Goal: Task Accomplishment & Management: Use online tool/utility

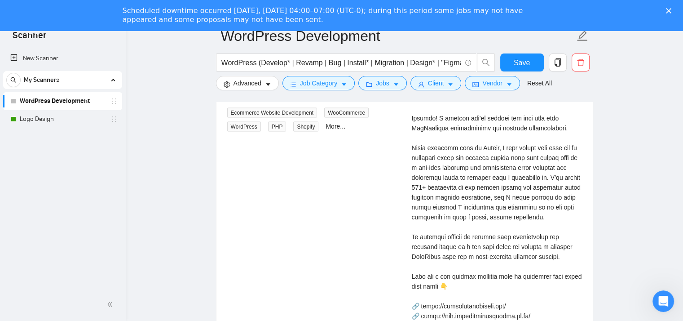
scroll to position [180, 0]
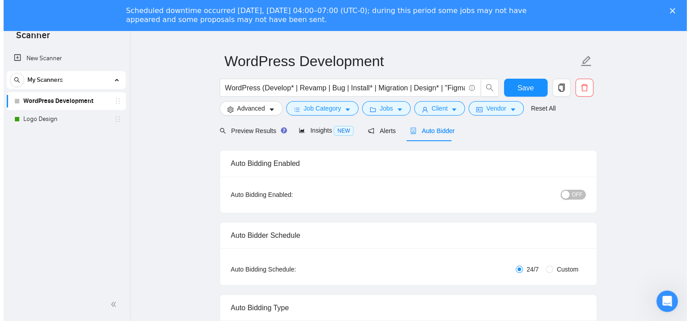
scroll to position [60, 0]
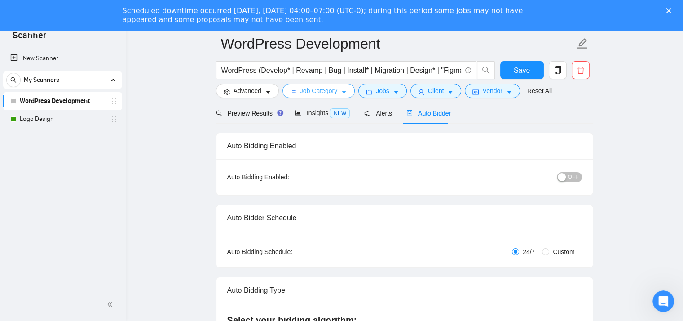
click at [315, 90] on span "Job Category" at bounding box center [318, 91] width 37 height 10
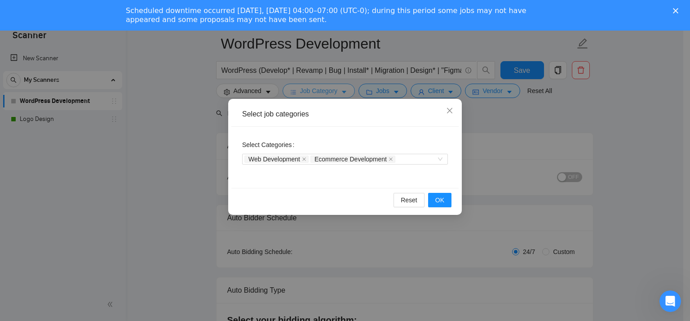
click at [315, 90] on div "Select job categories Select Categories Web Development Ecommerce Development R…" at bounding box center [345, 160] width 690 height 321
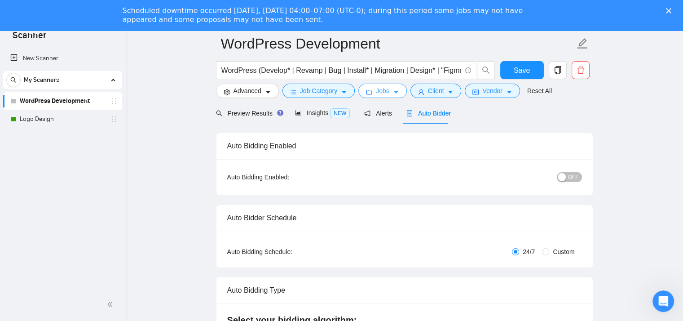
click at [395, 96] on button "Jobs" at bounding box center [383, 91] width 49 height 14
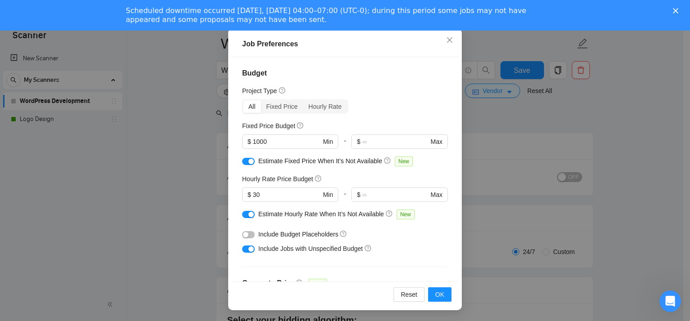
scroll to position [0, 0]
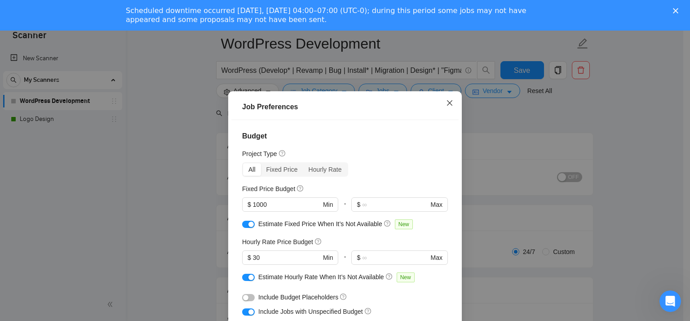
click at [446, 102] on icon "close" at bounding box center [449, 102] width 7 height 7
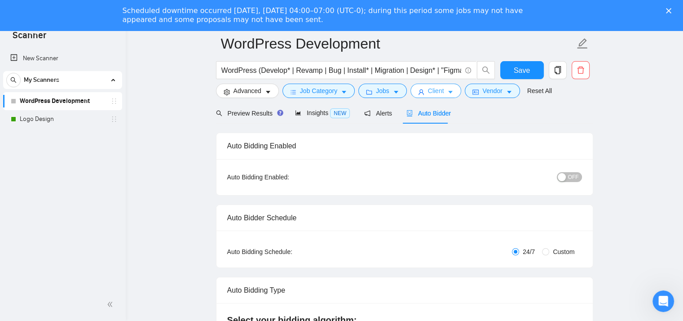
click at [432, 92] on span "Client" at bounding box center [436, 91] width 16 height 10
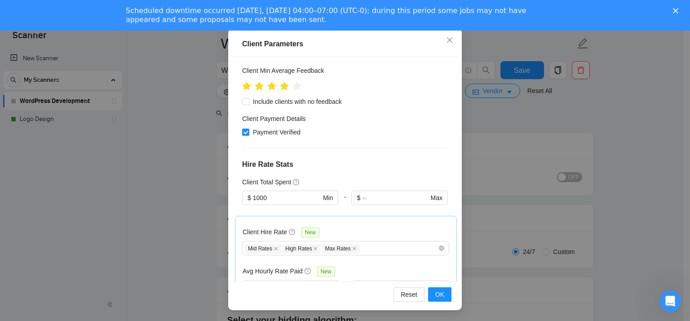
scroll to position [239, 0]
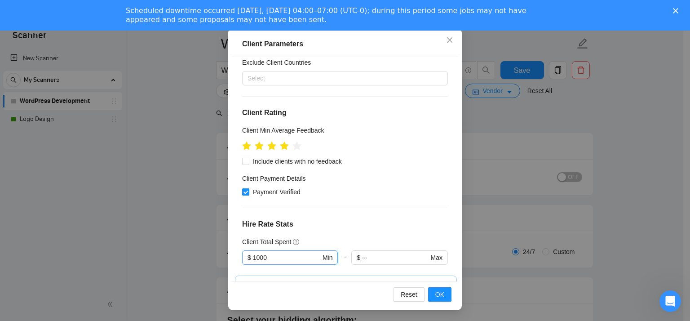
click at [282, 252] on input "1000" at bounding box center [287, 257] width 68 height 10
click at [325, 133] on div "Client Location Include Client Countries United States United Kingdom Australia…" at bounding box center [344, 169] width 227 height 225
click at [385, 302] on div "Mid Rates High Rates Max Rates" at bounding box center [341, 307] width 193 height 11
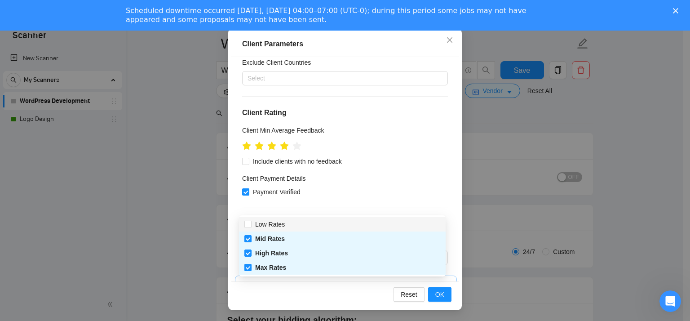
click at [349, 221] on div "Low Rates" at bounding box center [342, 224] width 196 height 10
checkbox input "true"
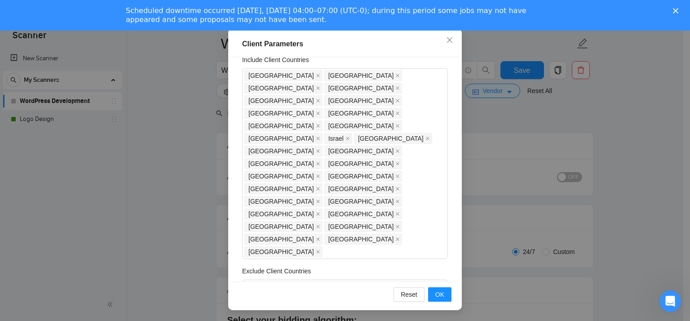
scroll to position [0, 0]
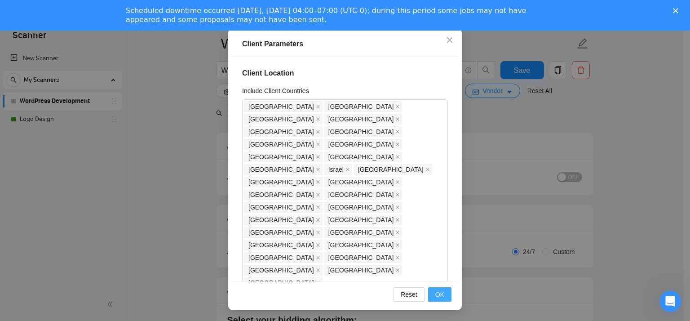
click at [442, 290] on button "OK" at bounding box center [439, 294] width 23 height 14
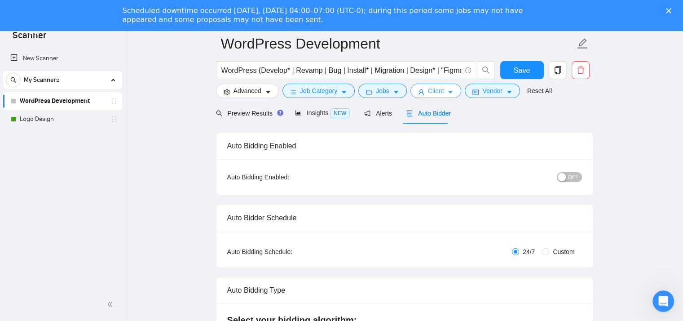
click at [436, 93] on span "Client" at bounding box center [436, 91] width 16 height 10
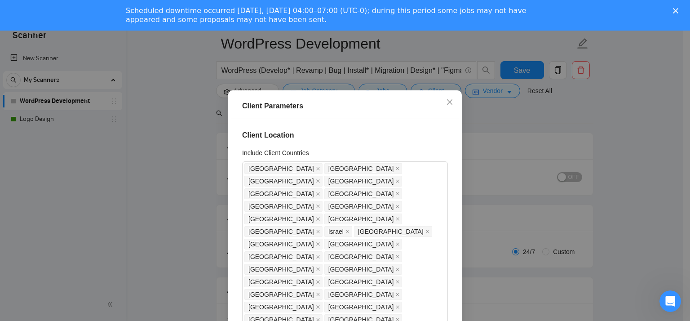
scroll to position [0, 0]
click at [446, 106] on icon "close" at bounding box center [449, 102] width 7 height 7
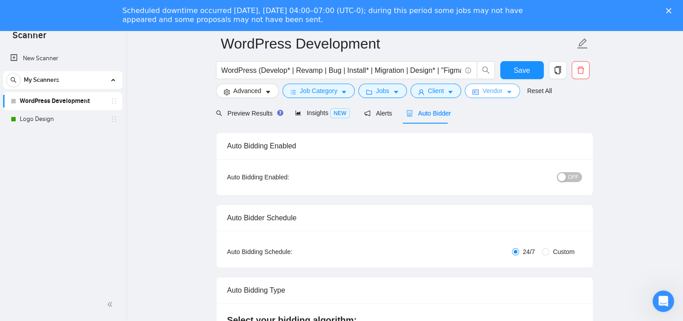
click at [494, 90] on span "Vendor" at bounding box center [493, 91] width 20 height 10
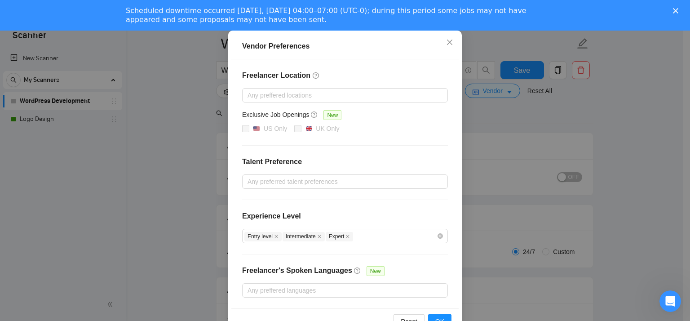
scroll to position [94, 0]
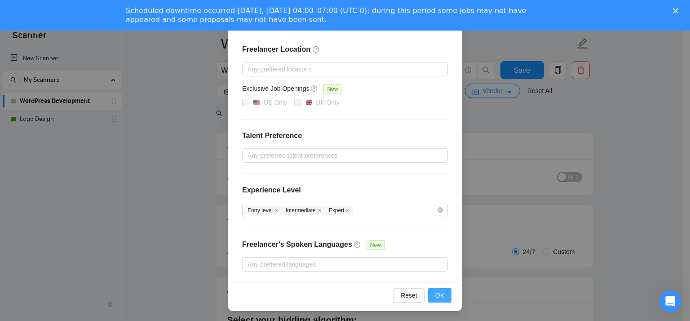
click at [443, 297] on button "OK" at bounding box center [439, 295] width 23 height 14
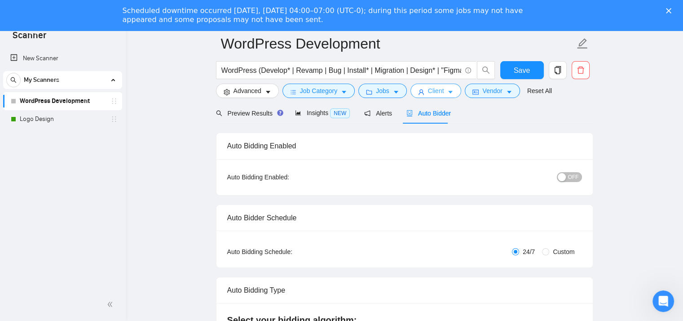
click at [447, 89] on span "caret-down" at bounding box center [450, 92] width 6 height 7
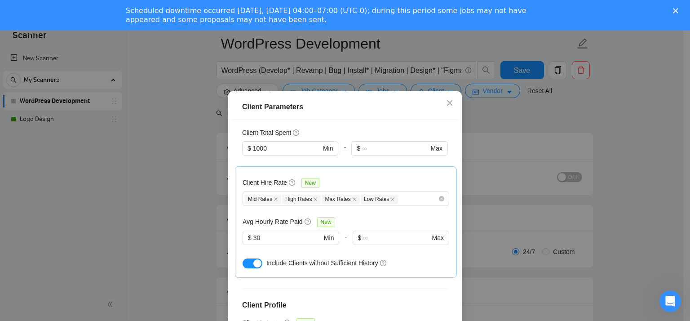
scroll to position [63, 0]
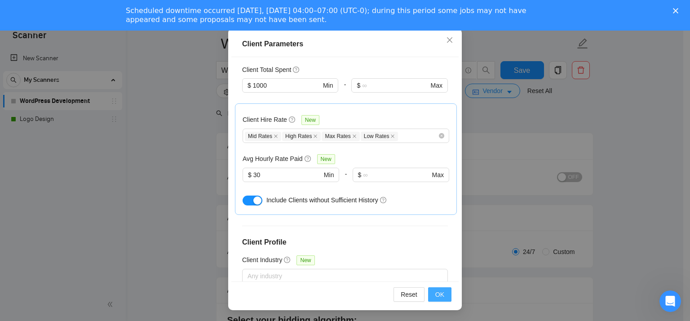
click at [436, 289] on span "OK" at bounding box center [439, 294] width 9 height 10
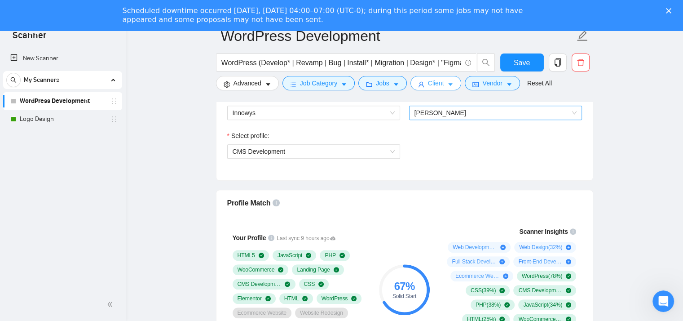
scroll to position [479, 0]
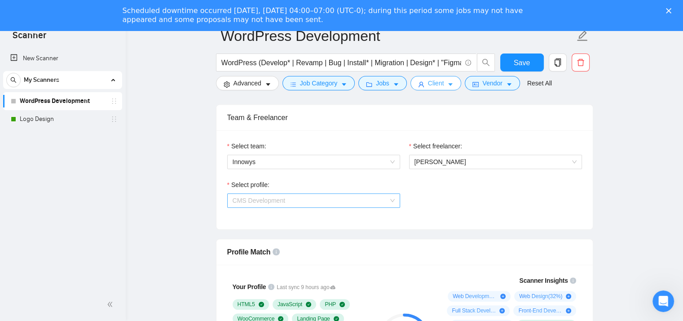
click at [331, 201] on span "CMS Development" at bounding box center [314, 200] width 162 height 13
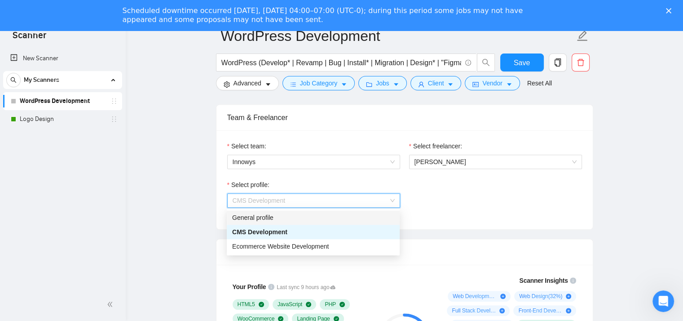
click at [330, 219] on div "General profile" at bounding box center [313, 218] width 162 height 10
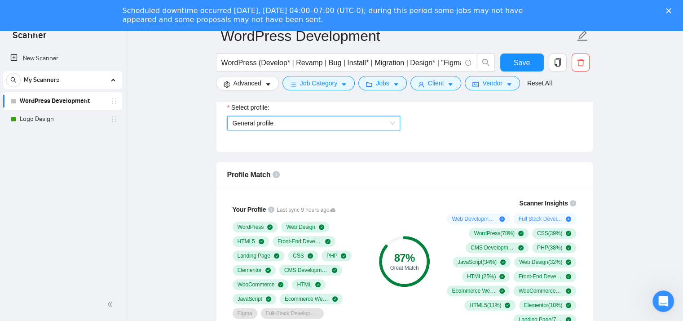
scroll to position [539, 0]
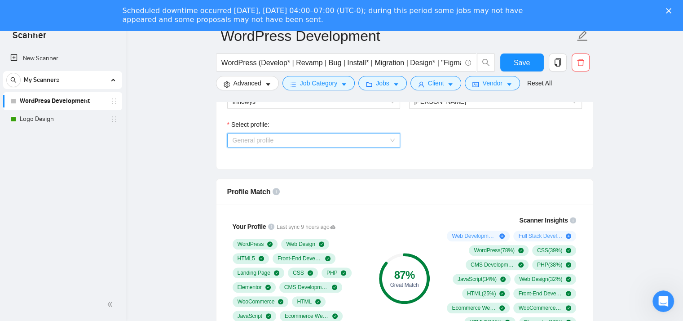
click at [367, 143] on span "General profile" at bounding box center [314, 139] width 162 height 13
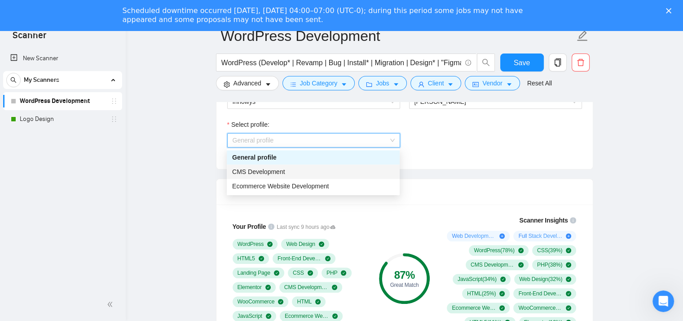
click at [352, 173] on div "CMS Development" at bounding box center [313, 172] width 162 height 10
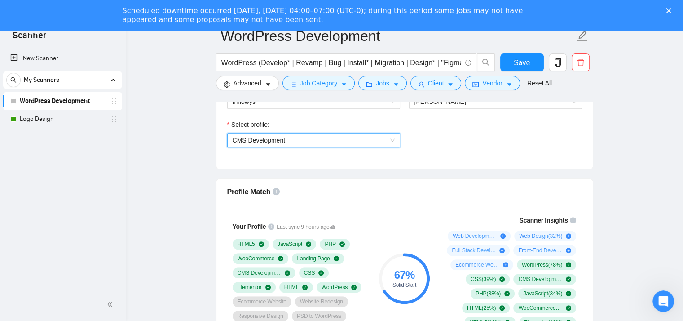
click at [364, 139] on span "CMS Development" at bounding box center [314, 139] width 162 height 13
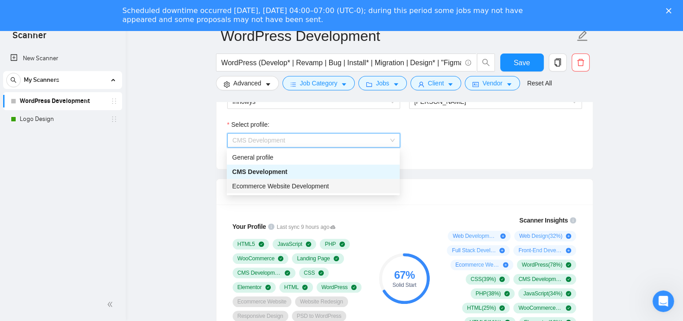
click at [355, 186] on div "Ecommerce Website Development" at bounding box center [313, 186] width 162 height 10
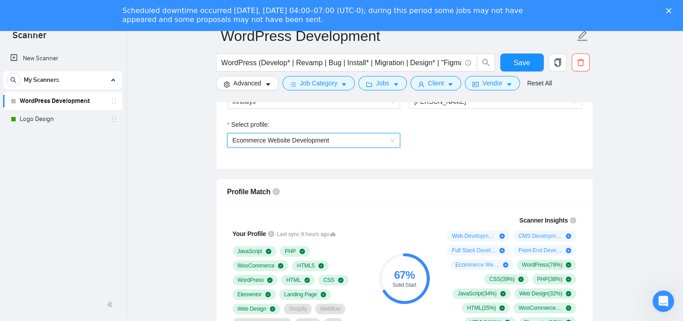
click at [354, 139] on span "Ecommerce Website Development" at bounding box center [314, 139] width 162 height 13
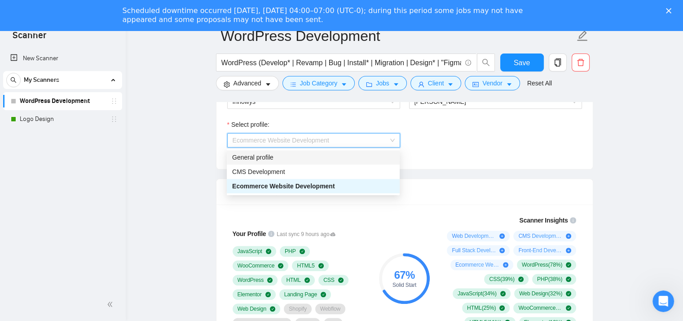
click at [351, 158] on div "General profile" at bounding box center [313, 157] width 162 height 10
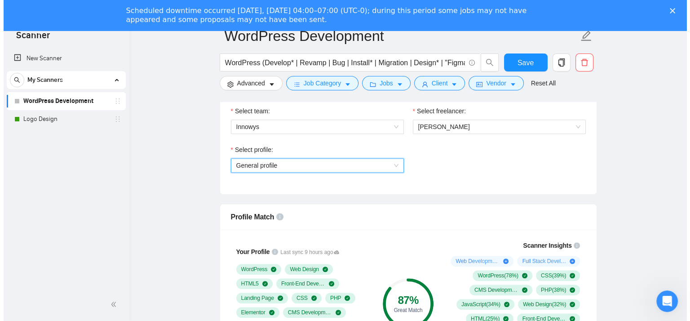
scroll to position [479, 0]
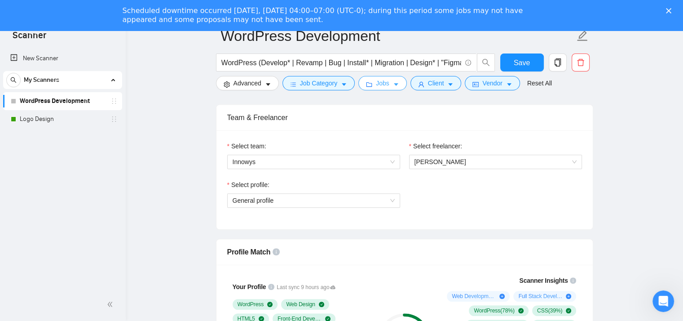
click at [388, 81] on button "Jobs" at bounding box center [383, 83] width 49 height 14
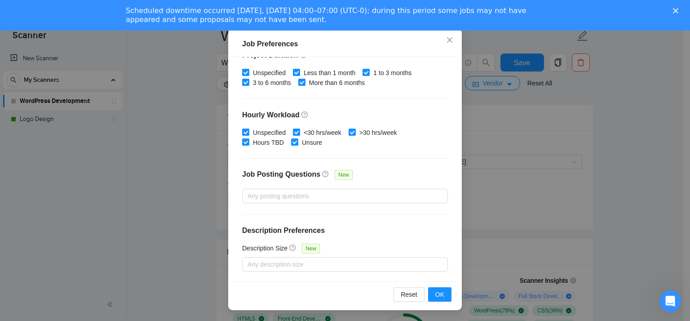
scroll to position [162, 0]
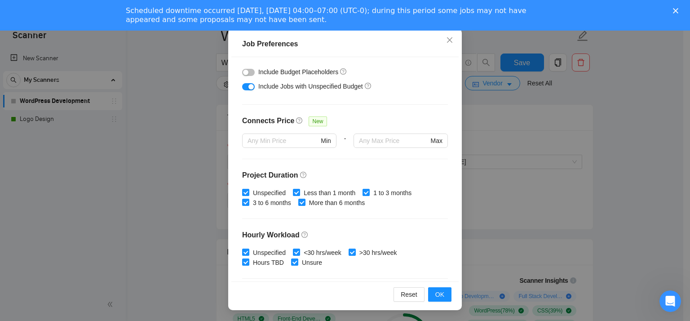
click at [540, 195] on div "Job Preferences Budget Project Type All Fixed Price Hourly Rate Fixed Price Bud…" at bounding box center [345, 160] width 690 height 321
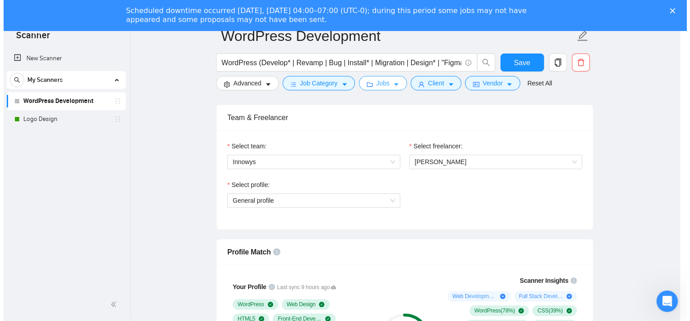
scroll to position [0, 0]
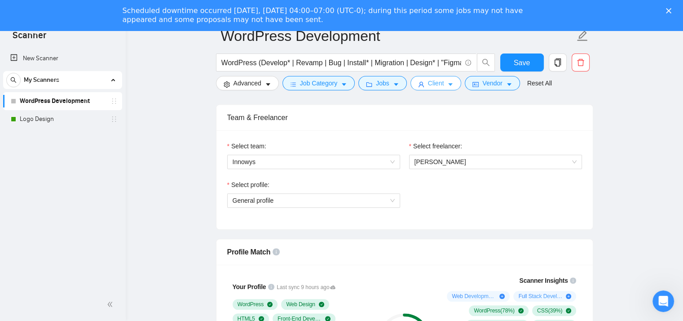
click at [447, 87] on icon "caret-down" at bounding box center [450, 84] width 6 height 6
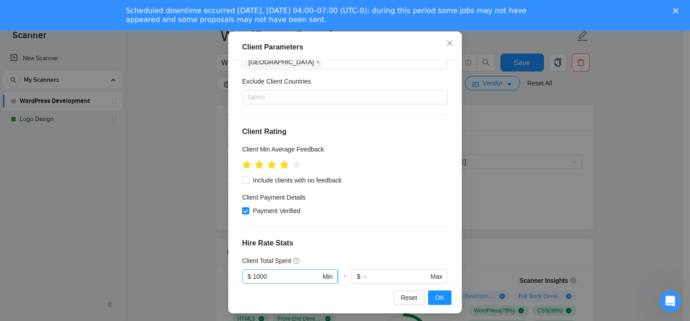
scroll to position [172, 0]
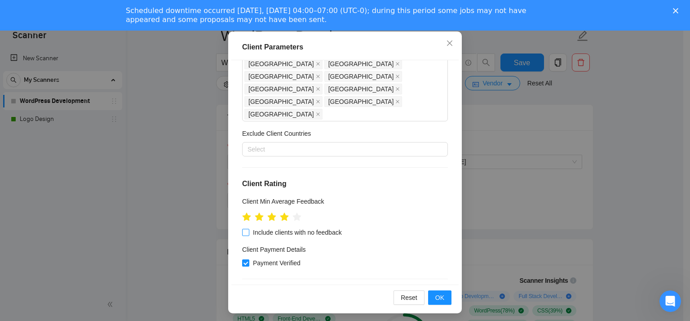
click at [246, 229] on span at bounding box center [245, 232] width 7 height 7
click at [246, 229] on input "Include clients with no feedback" at bounding box center [245, 232] width 6 height 6
click at [246, 229] on span at bounding box center [245, 232] width 7 height 7
click at [246, 229] on input "Include clients with no feedback" at bounding box center [245, 232] width 6 height 6
click at [242, 229] on input "Include clients with no feedback" at bounding box center [245, 232] width 6 height 6
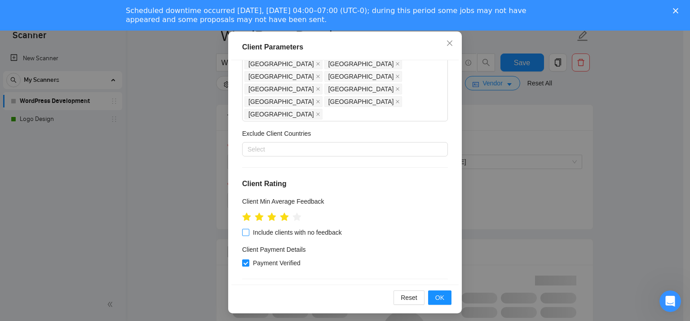
checkbox input "true"
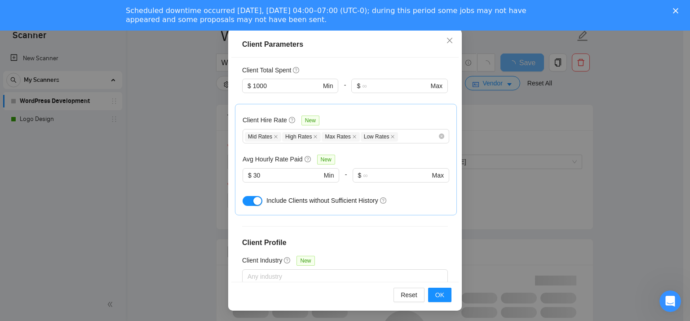
scroll to position [63, 0]
click at [438, 293] on span "OK" at bounding box center [439, 294] width 9 height 10
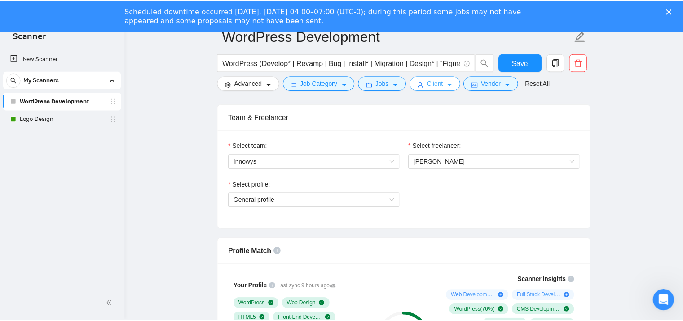
scroll to position [0, 0]
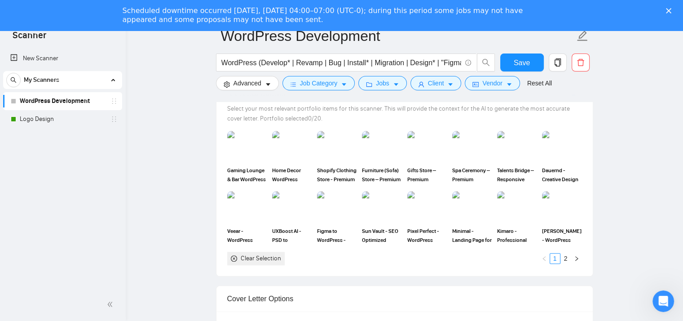
scroll to position [838, 0]
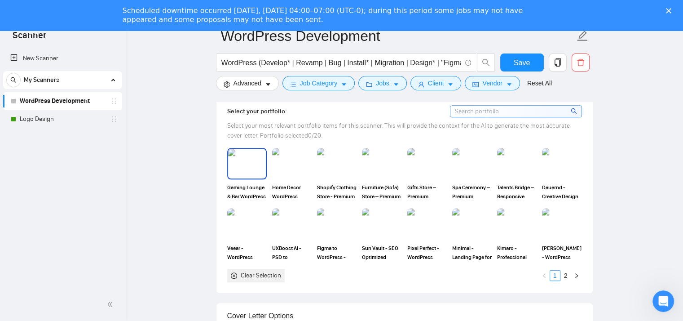
click at [246, 166] on img at bounding box center [247, 164] width 38 height 30
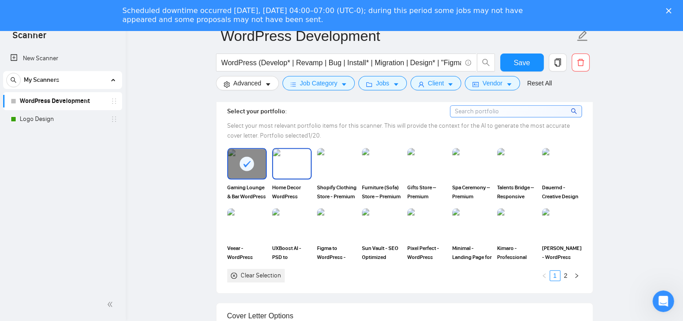
click at [297, 165] on img at bounding box center [292, 164] width 38 height 30
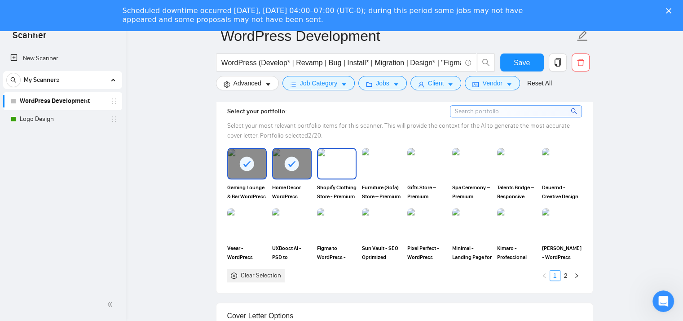
click at [344, 162] on img at bounding box center [337, 164] width 38 height 30
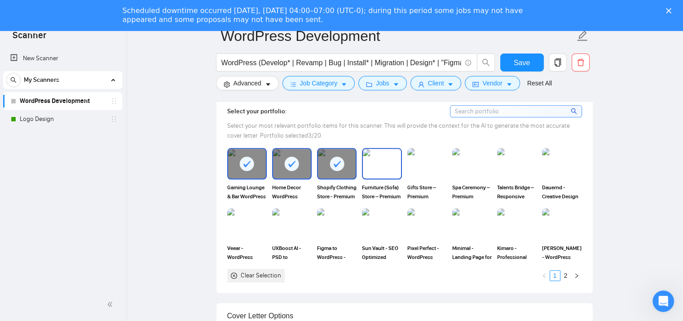
click at [386, 172] on img at bounding box center [382, 164] width 38 height 30
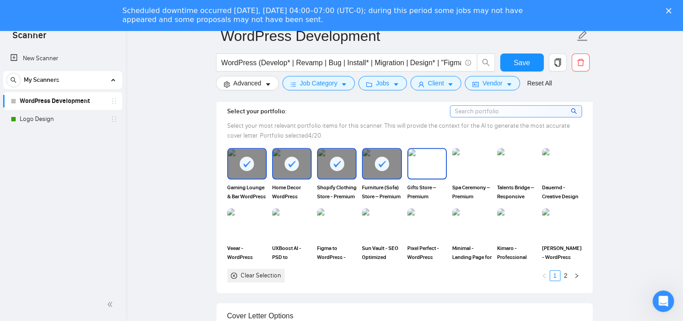
click at [438, 172] on img at bounding box center [427, 164] width 38 height 30
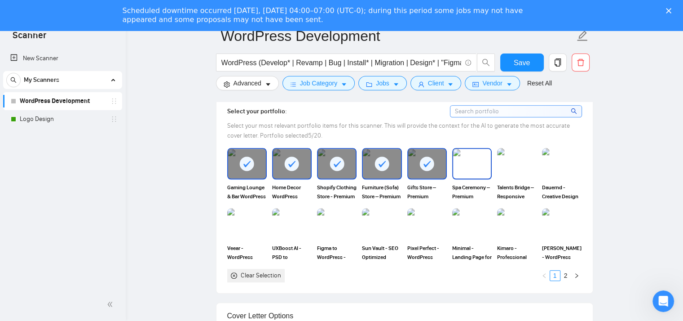
click at [477, 162] on img at bounding box center [472, 164] width 38 height 30
click at [514, 162] on img at bounding box center [517, 164] width 38 height 30
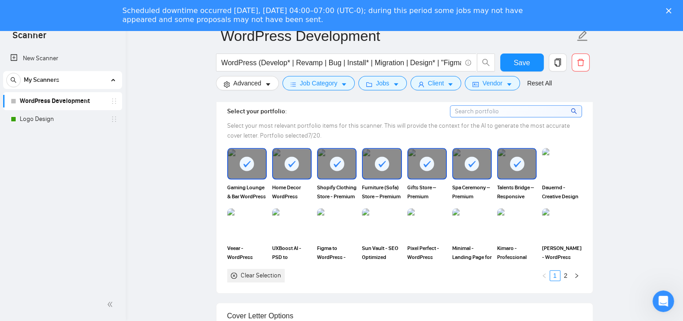
click at [593, 162] on div "Select your portfolio: Select your most relevant portfolio items for this scann…" at bounding box center [405, 193] width 376 height 199
click at [562, 167] on img at bounding box center [562, 164] width 38 height 30
click at [241, 224] on img at bounding box center [247, 224] width 38 height 30
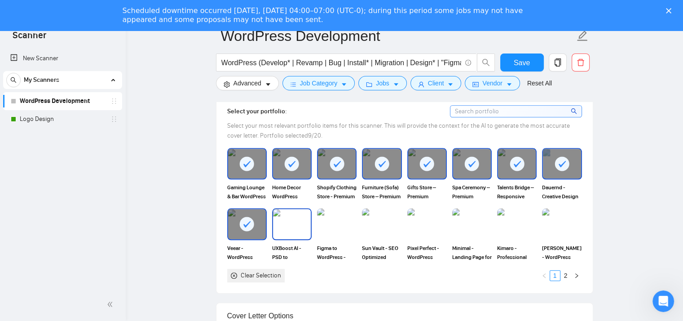
click at [307, 226] on img at bounding box center [292, 224] width 38 height 30
click at [430, 224] on img at bounding box center [427, 224] width 38 height 30
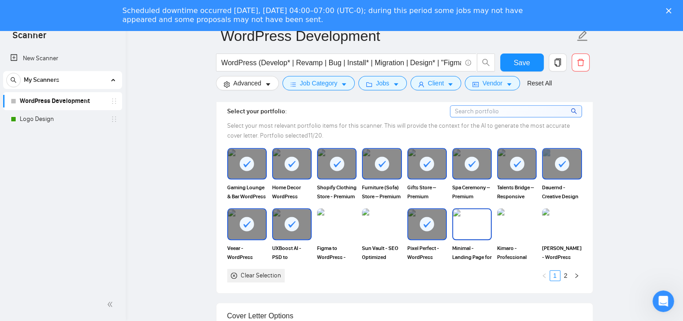
click at [467, 225] on img at bounding box center [472, 224] width 38 height 30
click at [518, 225] on img at bounding box center [517, 224] width 38 height 30
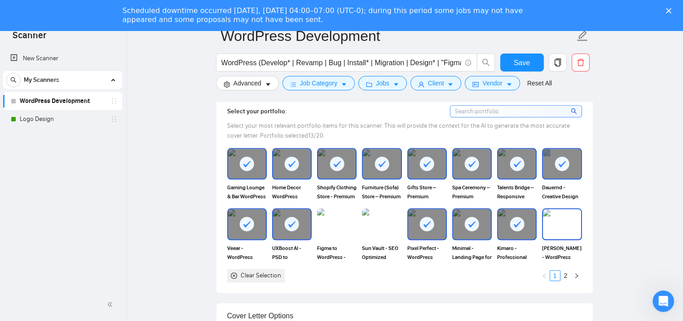
click at [549, 226] on img at bounding box center [562, 224] width 38 height 30
click at [338, 224] on img at bounding box center [337, 224] width 38 height 30
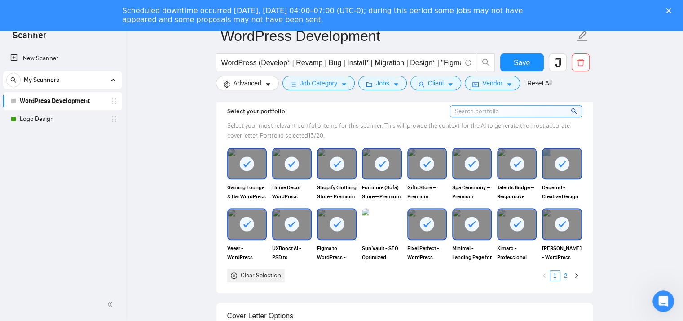
click at [564, 275] on link "2" at bounding box center [566, 275] width 10 height 10
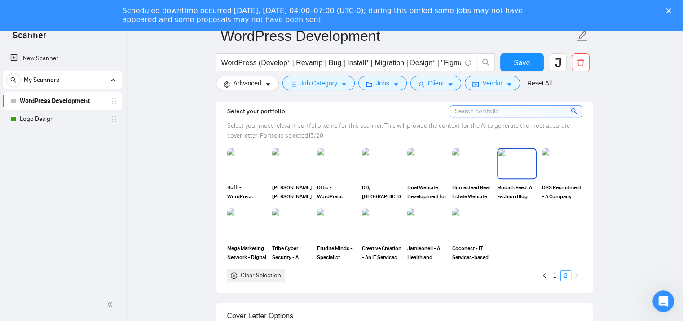
click at [523, 166] on img at bounding box center [517, 164] width 38 height 30
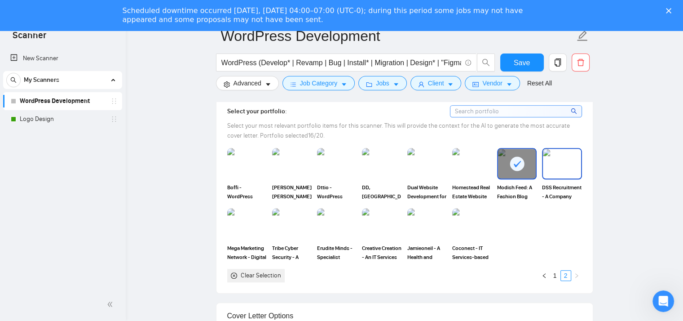
click at [565, 166] on img at bounding box center [562, 164] width 38 height 30
click at [244, 227] on img at bounding box center [247, 224] width 38 height 30
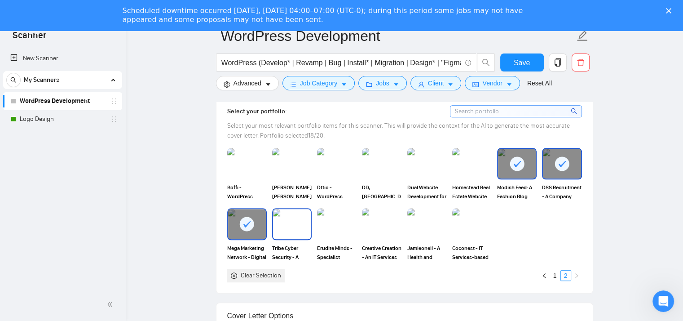
click at [282, 221] on img at bounding box center [292, 224] width 38 height 30
click at [337, 224] on img at bounding box center [337, 224] width 38 height 30
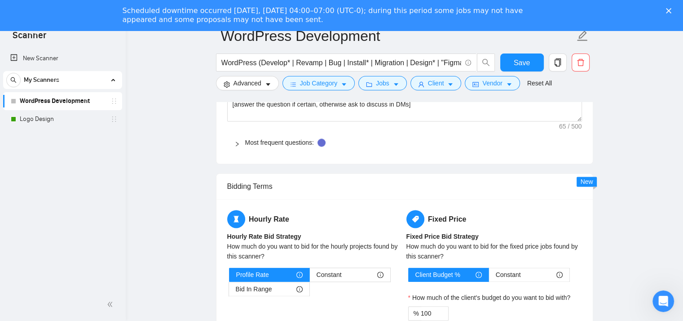
scroll to position [1438, 0]
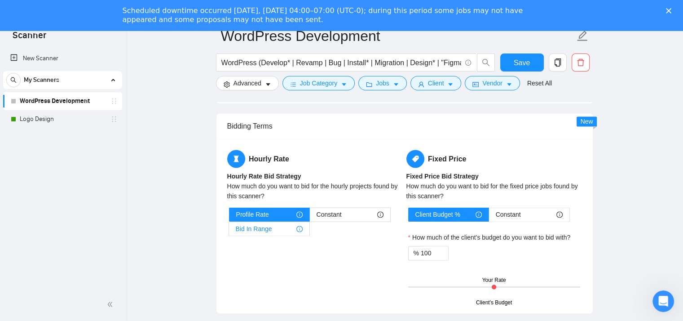
click at [257, 230] on span "Bid In Range" at bounding box center [254, 228] width 36 height 13
click at [229, 231] on input "Bid In Range" at bounding box center [229, 231] width 0 height 0
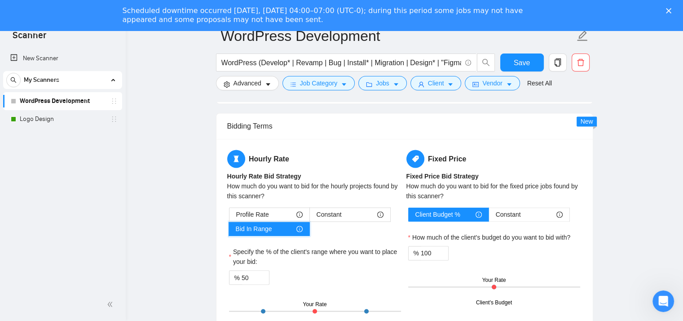
scroll to position [1497, 0]
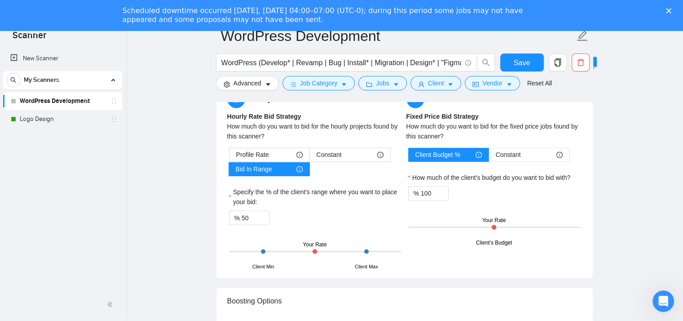
drag, startPoint x: 315, startPoint y: 251, endPoint x: 322, endPoint y: 252, distance: 6.9
click at [320, 252] on div "Client Min Client Max Your Rate" at bounding box center [315, 250] width 172 height 31
click at [328, 252] on div "Client Min Client Max Your Rate" at bounding box center [315, 250] width 172 height 31
drag, startPoint x: 248, startPoint y: 217, endPoint x: 237, endPoint y: 217, distance: 10.8
click at [237, 217] on div "% 50" at bounding box center [249, 217] width 40 height 14
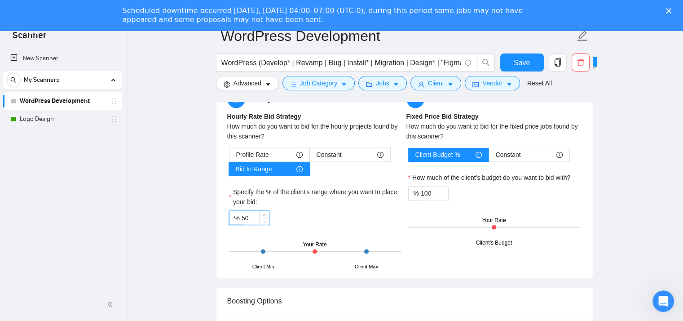
click at [237, 217] on div "% 50" at bounding box center [249, 217] width 40 height 14
click at [261, 262] on div "Client Min" at bounding box center [263, 266] width 22 height 8
drag, startPoint x: 252, startPoint y: 264, endPoint x: 264, endPoint y: 264, distance: 11.2
click at [255, 264] on div "Client Min" at bounding box center [263, 266] width 22 height 8
click at [336, 264] on div "Client Min Client Max Your Rate" at bounding box center [315, 250] width 172 height 31
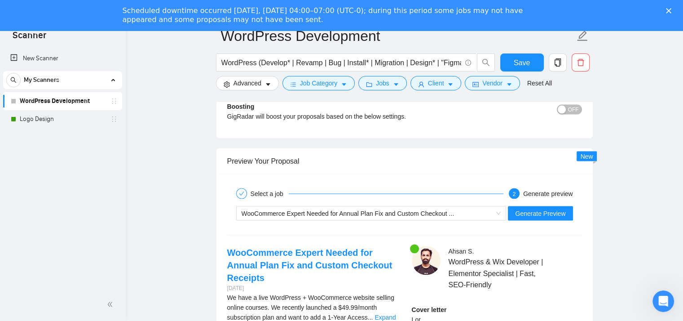
scroll to position [1737, 0]
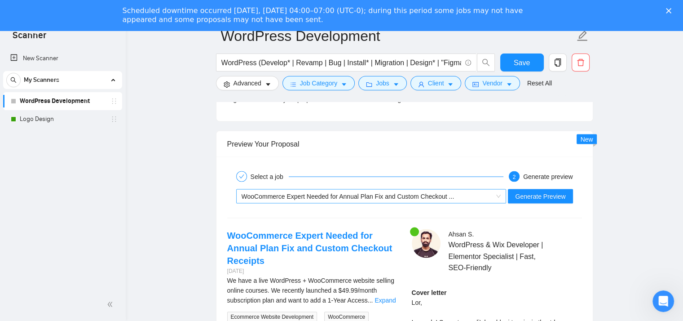
click at [449, 190] on div "WooCommerce Expert Needed for Annual Plan Fix and Custom Checkout ..." at bounding box center [368, 196] width 252 height 13
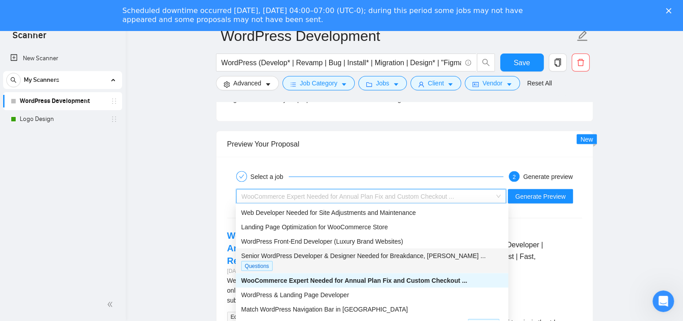
click at [403, 256] on span "Senior WordPress Developer & Designer Needed for Breakdance, Lear ..." at bounding box center [363, 255] width 244 height 7
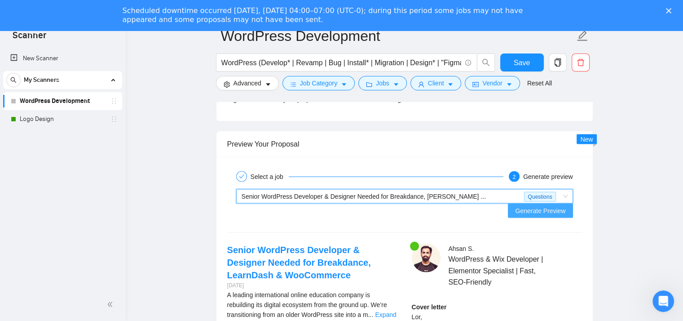
click at [551, 206] on span "Generate Preview" at bounding box center [540, 211] width 50 height 10
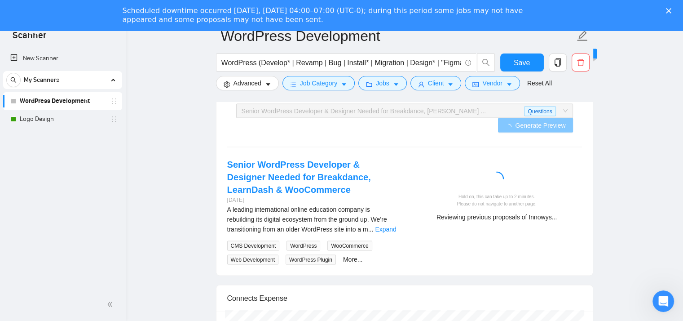
scroll to position [1797, 0]
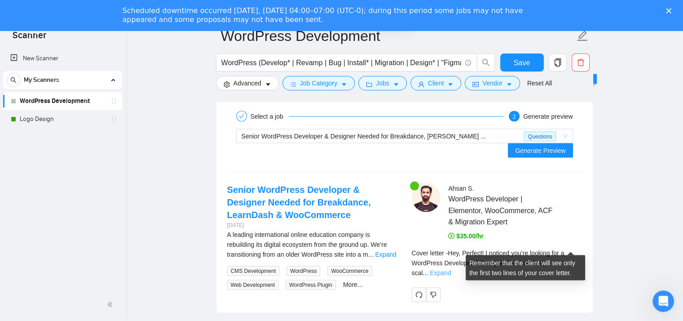
click at [451, 269] on link "Expand" at bounding box center [440, 272] width 21 height 7
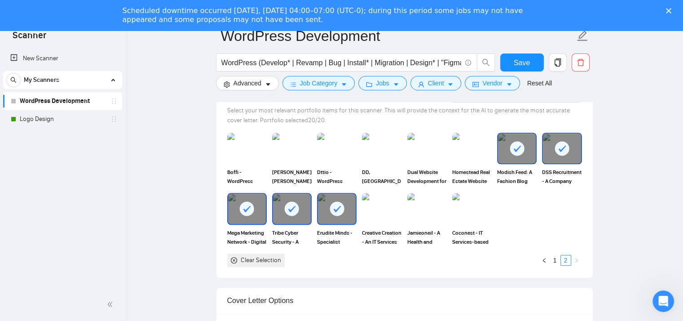
scroll to position [838, 0]
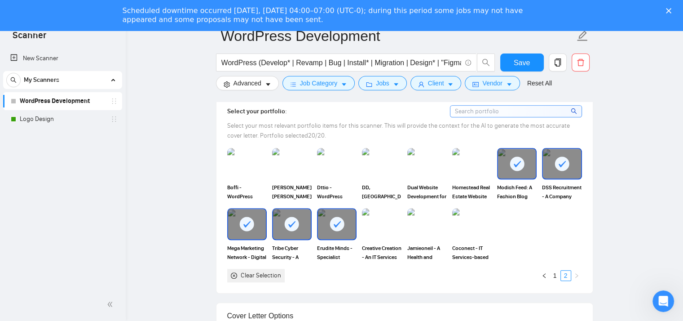
click at [510, 168] on icon at bounding box center [517, 163] width 15 height 15
click at [556, 165] on rect at bounding box center [562, 163] width 14 height 14
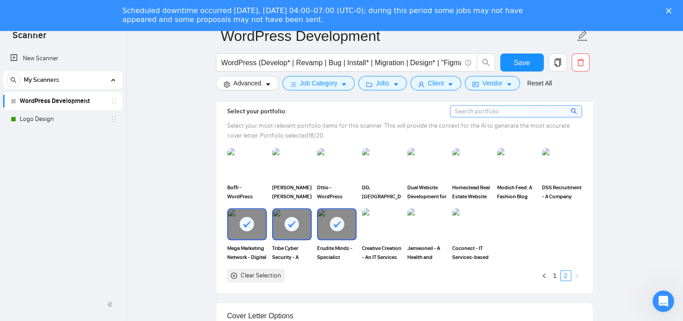
click at [282, 231] on div at bounding box center [292, 224] width 38 height 30
click at [257, 227] on div at bounding box center [247, 224] width 38 height 30
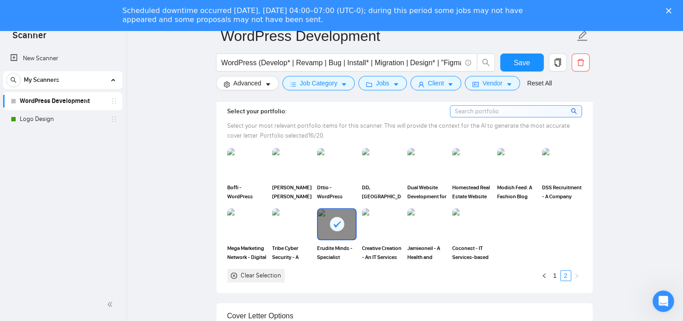
click at [327, 223] on div at bounding box center [337, 224] width 38 height 30
click at [555, 275] on link "1" at bounding box center [555, 275] width 10 height 10
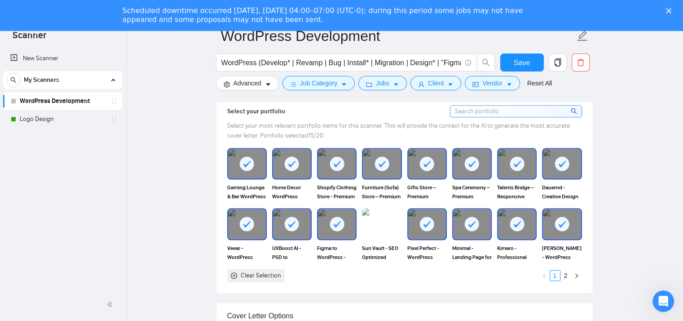
click at [254, 169] on div at bounding box center [247, 164] width 38 height 30
click at [290, 169] on icon at bounding box center [291, 163] width 15 height 15
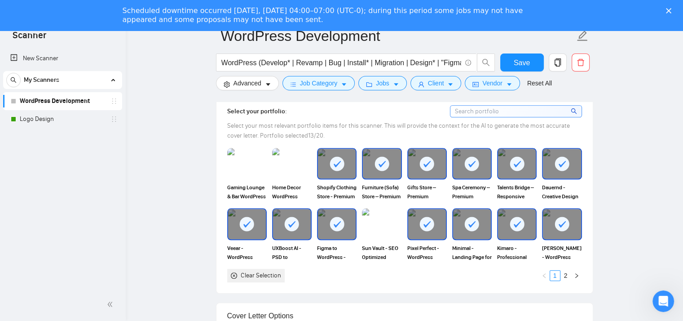
click at [354, 164] on div at bounding box center [337, 164] width 38 height 30
click at [392, 164] on div at bounding box center [382, 164] width 38 height 30
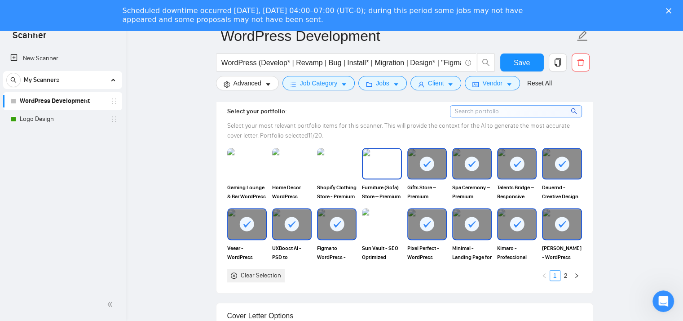
click at [399, 164] on img at bounding box center [382, 164] width 38 height 30
click at [430, 164] on rect at bounding box center [427, 163] width 14 height 14
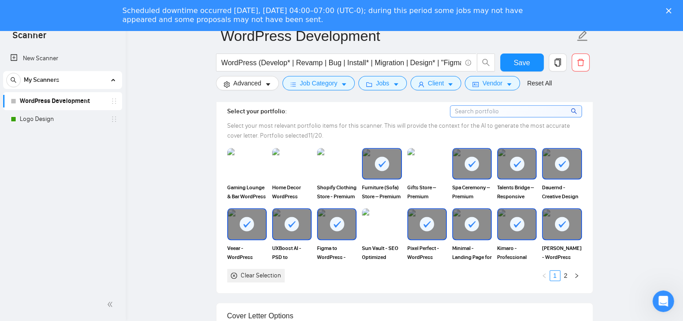
click at [391, 163] on div at bounding box center [382, 164] width 38 height 30
click at [471, 170] on div at bounding box center [472, 164] width 38 height 30
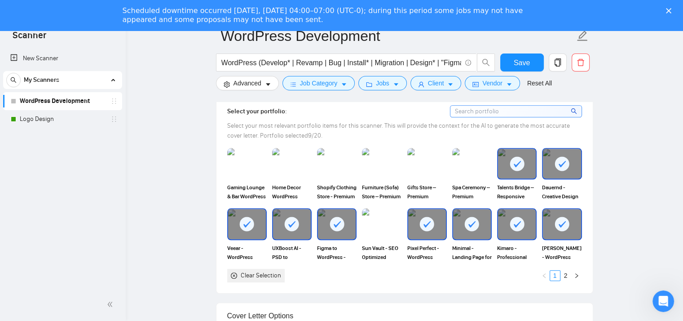
click at [528, 163] on div at bounding box center [517, 164] width 38 height 30
click at [557, 163] on rect at bounding box center [562, 163] width 14 height 14
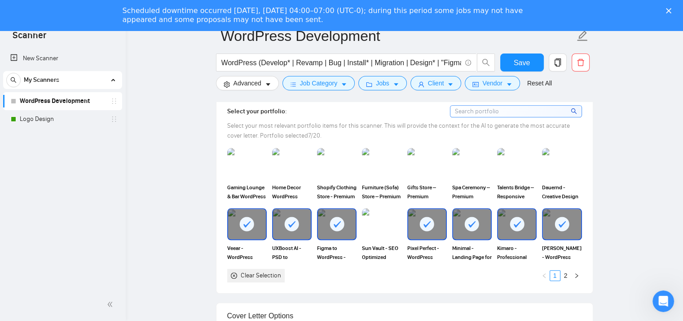
click at [562, 226] on rect at bounding box center [562, 224] width 14 height 14
click at [518, 223] on icon at bounding box center [517, 224] width 7 height 6
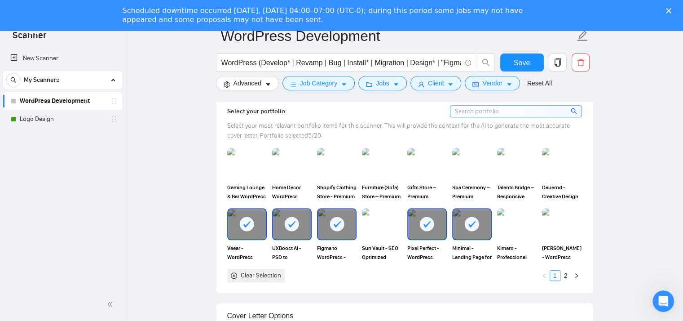
click at [482, 222] on div at bounding box center [472, 224] width 38 height 30
click at [424, 222] on rect at bounding box center [427, 224] width 14 height 14
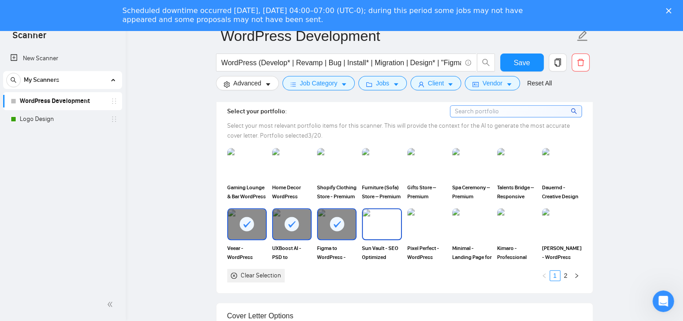
click at [381, 221] on img at bounding box center [382, 224] width 38 height 30
click at [379, 221] on rect at bounding box center [382, 224] width 14 height 14
click at [343, 221] on rect at bounding box center [337, 224] width 14 height 14
click at [292, 223] on icon at bounding box center [291, 224] width 7 height 6
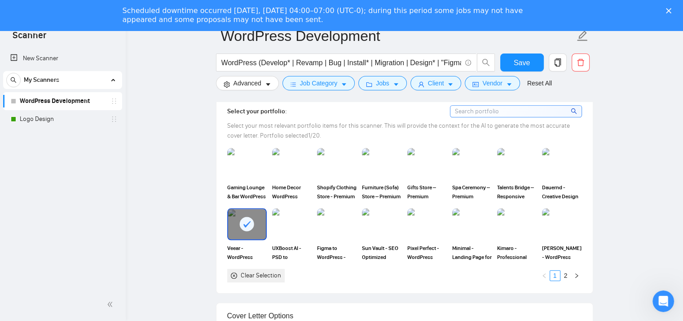
click at [250, 219] on rect at bounding box center [247, 224] width 14 height 14
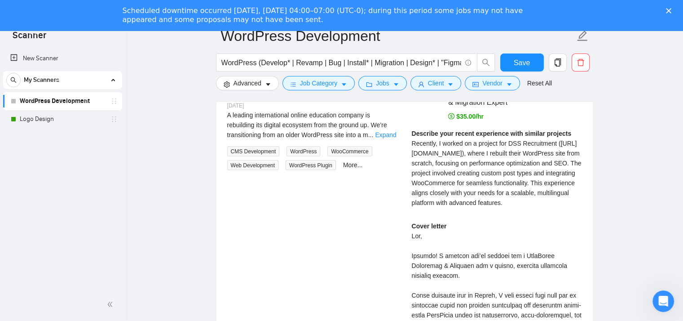
scroll to position [1737, 0]
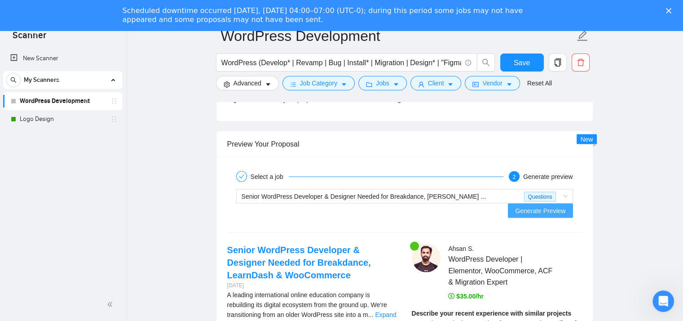
click at [556, 206] on span "Generate Preview" at bounding box center [540, 211] width 50 height 10
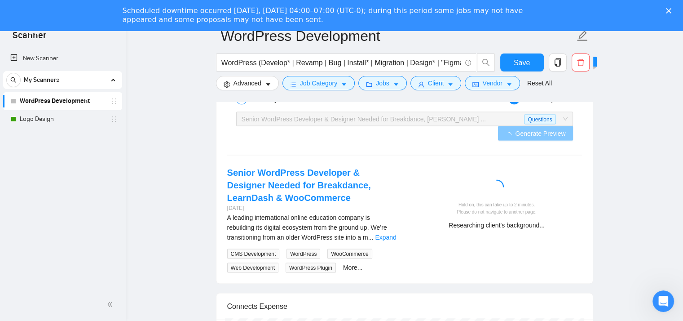
scroll to position [1797, 0]
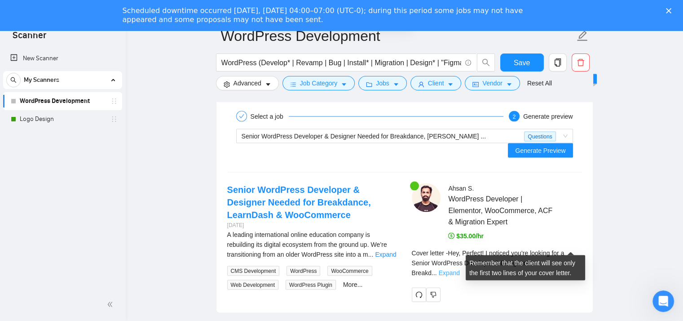
click at [460, 269] on link "Expand" at bounding box center [449, 272] width 21 height 7
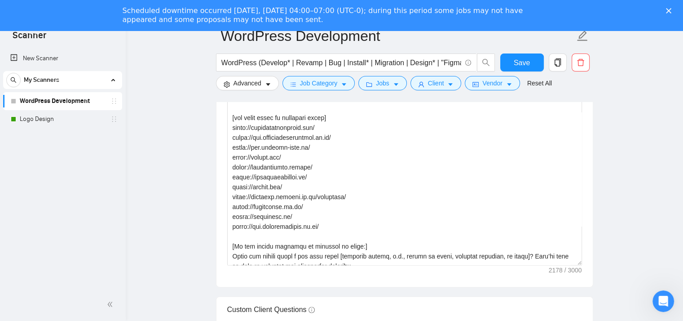
scroll to position [1078, 0]
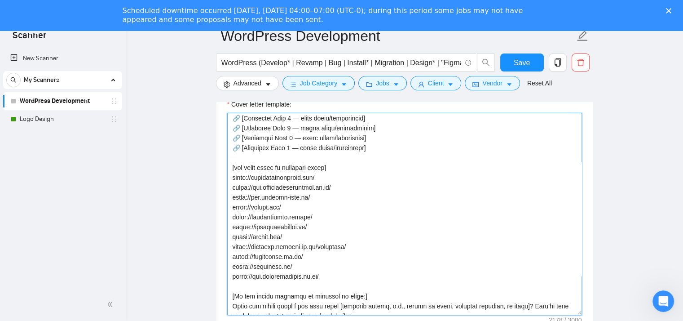
click at [433, 179] on textarea "Cover letter template:" at bounding box center [404, 214] width 355 height 202
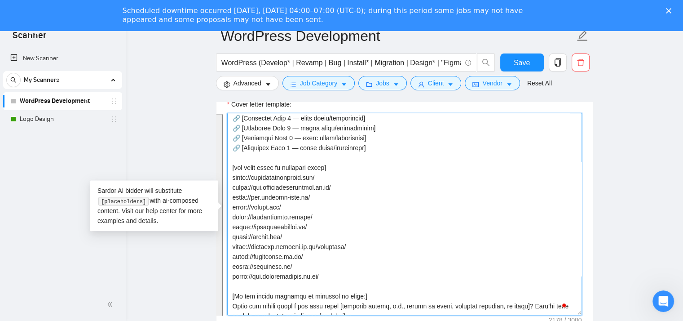
scroll to position [180, 0]
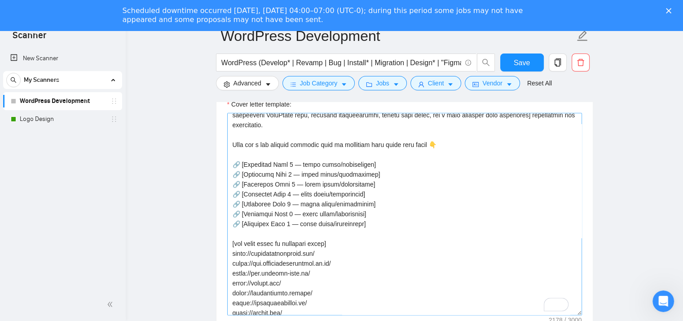
scroll to position [66, 0]
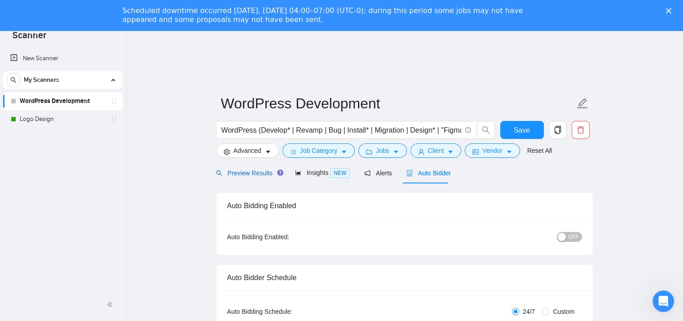
click at [241, 172] on span "Preview Results" at bounding box center [248, 172] width 65 height 7
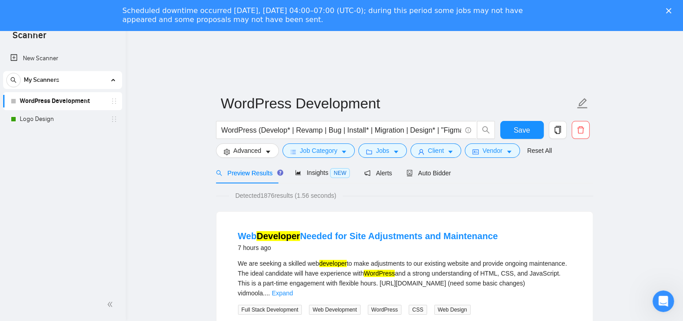
click at [431, 172] on span "Auto Bidder" at bounding box center [429, 172] width 44 height 7
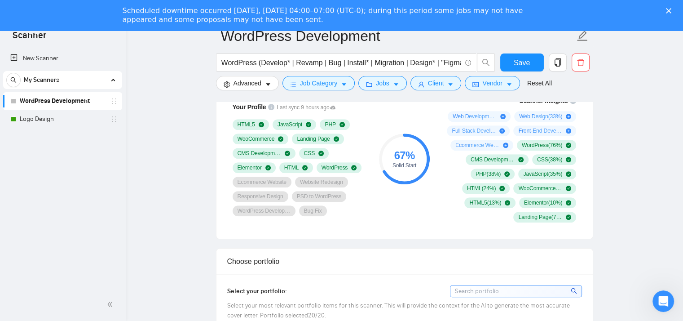
scroll to position [539, 0]
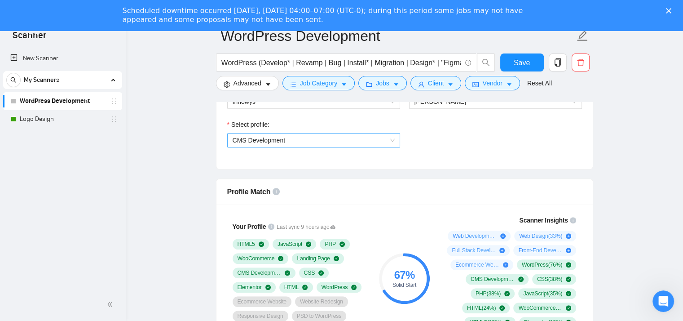
click at [311, 142] on span "CMS Development" at bounding box center [314, 139] width 162 height 13
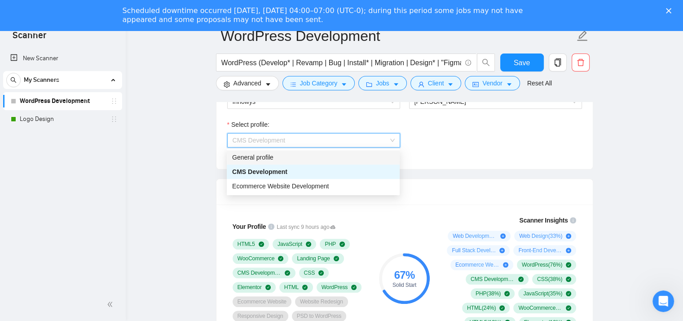
click at [309, 154] on div "General profile" at bounding box center [313, 157] width 162 height 10
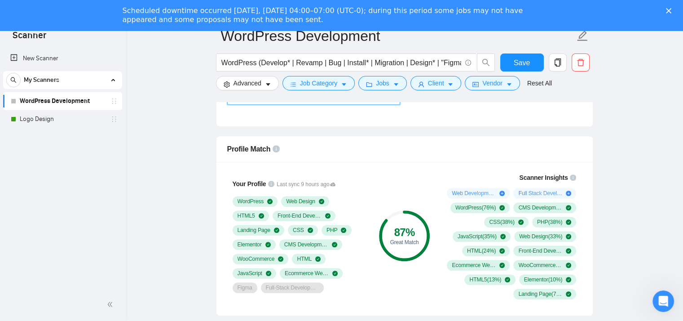
scroll to position [599, 0]
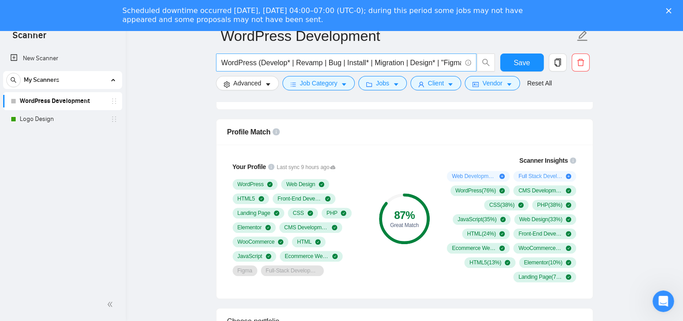
click at [380, 57] on input "WordPress (Develop* | Revamp | Bug | Install* | Migration | Design* | "Figma to…" at bounding box center [341, 62] width 240 height 11
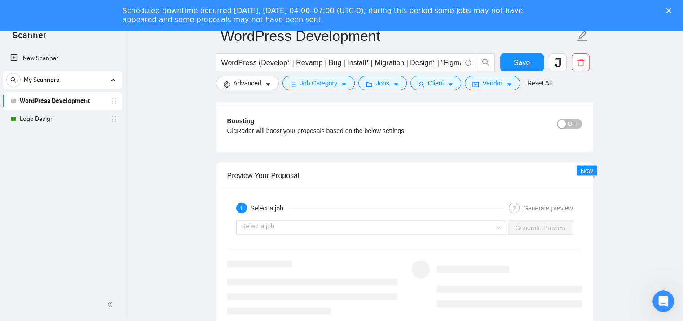
scroll to position [1737, 0]
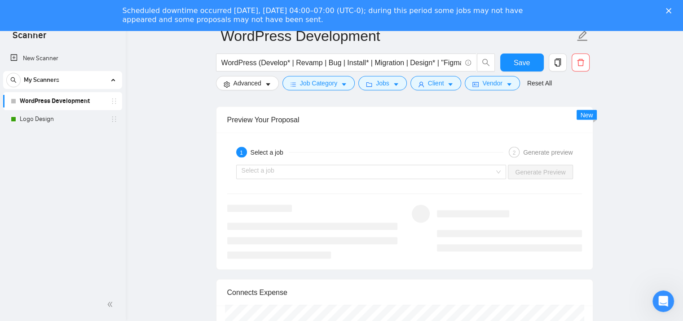
click at [275, 162] on div "Select a job Generate Preview" at bounding box center [404, 172] width 357 height 22
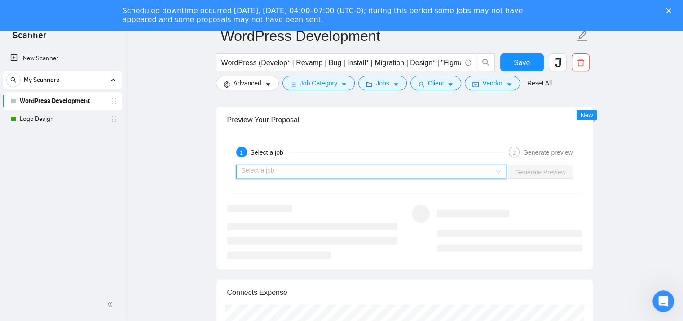
click at [277, 169] on input "search" at bounding box center [368, 171] width 253 height 13
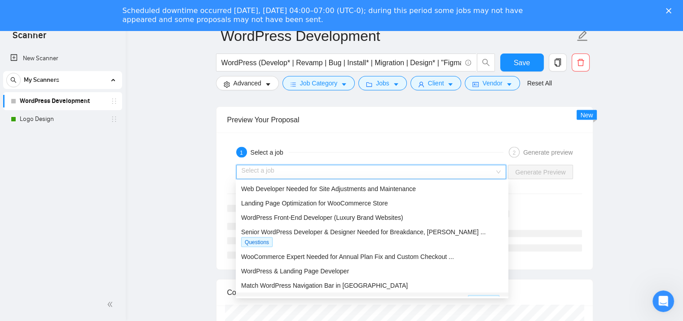
click at [327, 296] on span "WordPress Expert (Elementor + ACF Pro) Fix Bugs + Audit" at bounding box center [323, 299] width 164 height 7
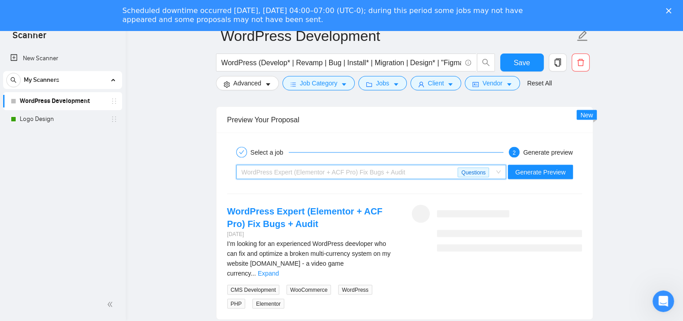
click at [453, 171] on div "WordPress Expert (Elementor + ACF Pro) Fix Bugs + Audit" at bounding box center [350, 171] width 217 height 13
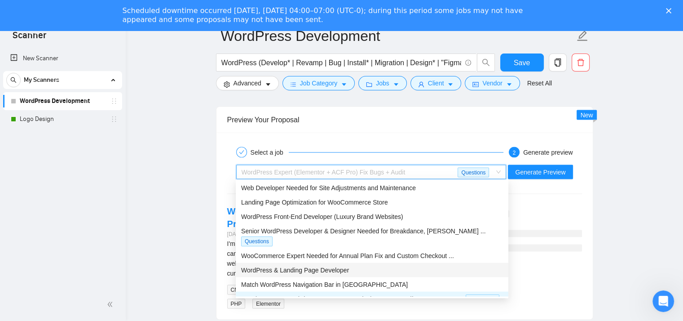
click at [360, 265] on div "WordPress & Landing Page Developer" at bounding box center [372, 270] width 262 height 10
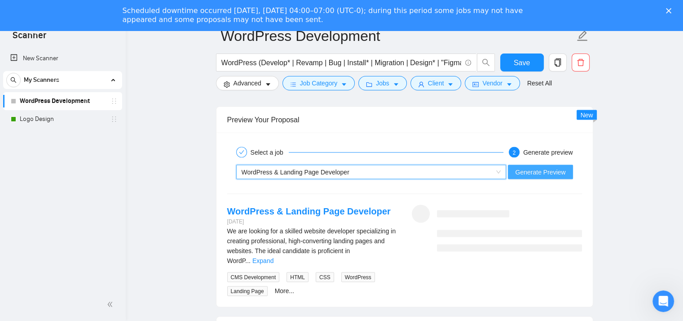
click at [539, 170] on span "Generate Preview" at bounding box center [540, 172] width 50 height 10
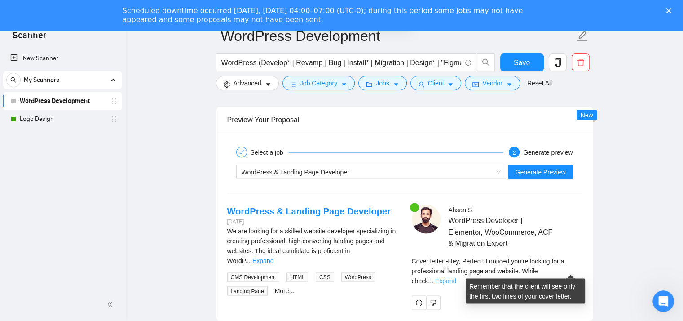
click at [456, 277] on link "Expand" at bounding box center [445, 280] width 21 height 7
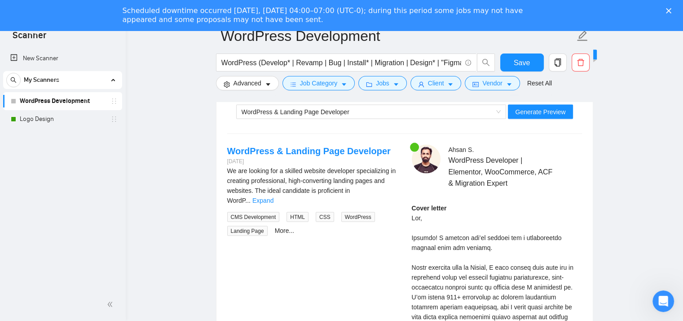
scroll to position [1677, 0]
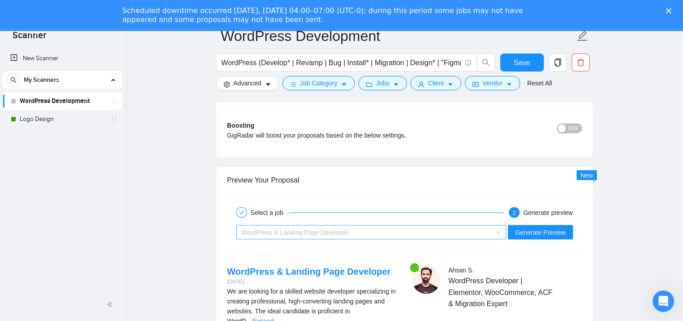
click at [404, 230] on div "WordPress & Landing Page Developer" at bounding box center [368, 231] width 252 height 13
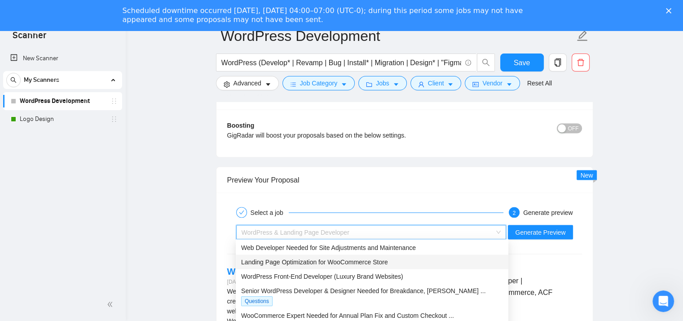
click at [357, 260] on span "Landing Page Optimization for WooCommerce Store" at bounding box center [314, 261] width 147 height 7
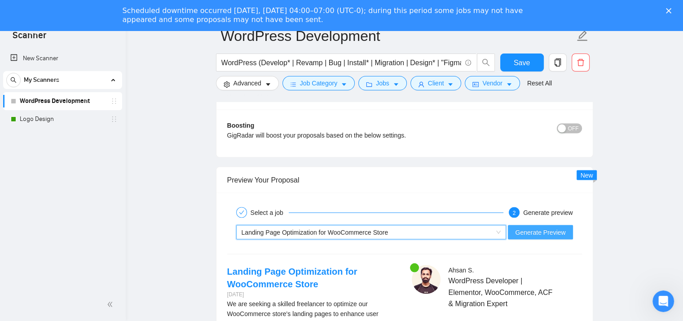
click at [550, 231] on span "Generate Preview" at bounding box center [540, 232] width 50 height 10
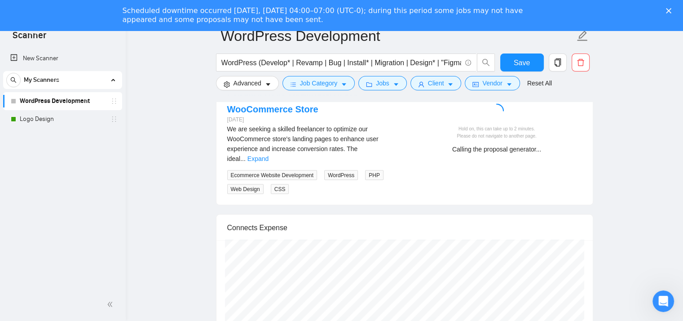
scroll to position [1797, 0]
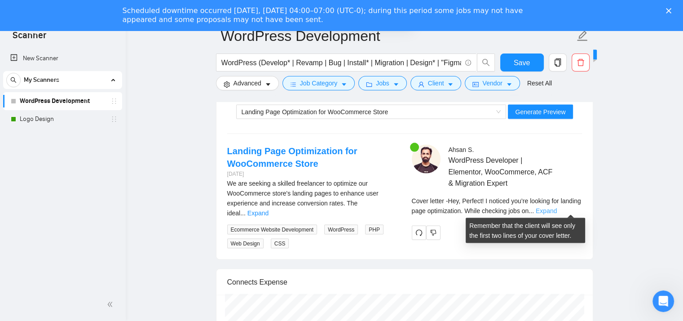
click at [557, 209] on link "Expand" at bounding box center [546, 210] width 21 height 7
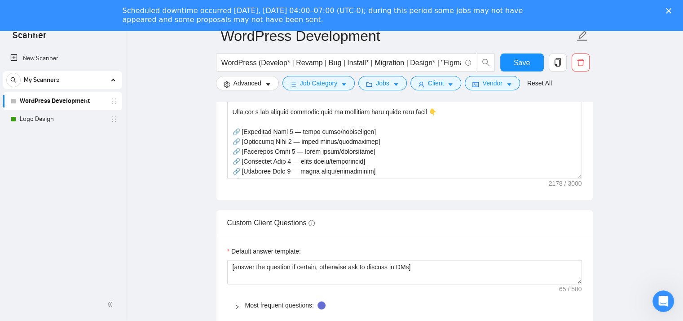
scroll to position [1138, 0]
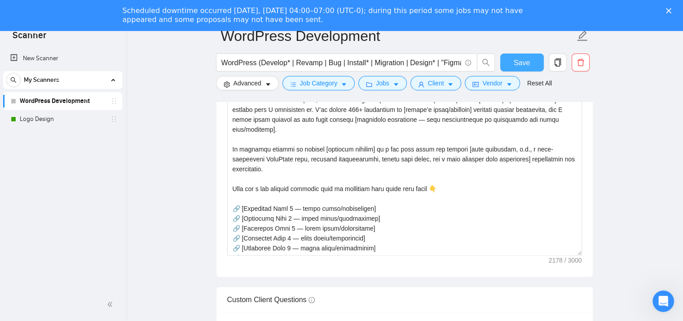
click at [525, 60] on span "Save" at bounding box center [522, 62] width 16 height 11
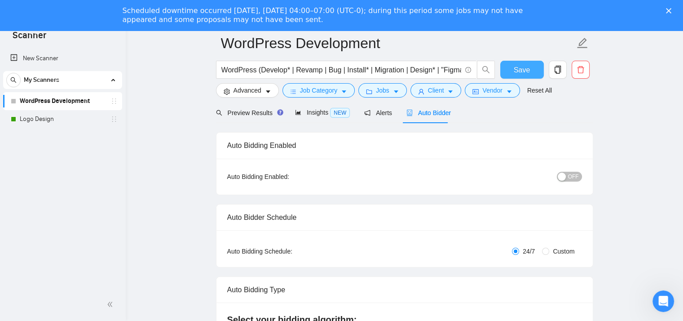
scroll to position [60, 0]
click at [571, 181] on span "OFF" at bounding box center [573, 177] width 11 height 10
click at [515, 135] on div "Auto Bidding Enabled" at bounding box center [404, 146] width 355 height 26
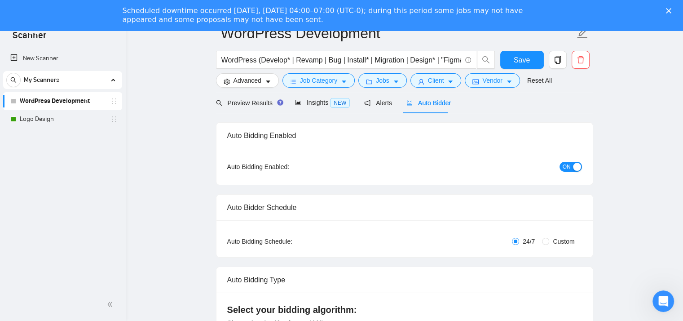
scroll to position [0, 0]
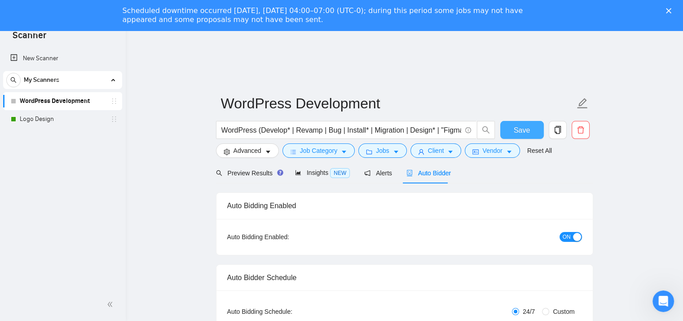
click at [530, 129] on button "Save" at bounding box center [522, 130] width 44 height 18
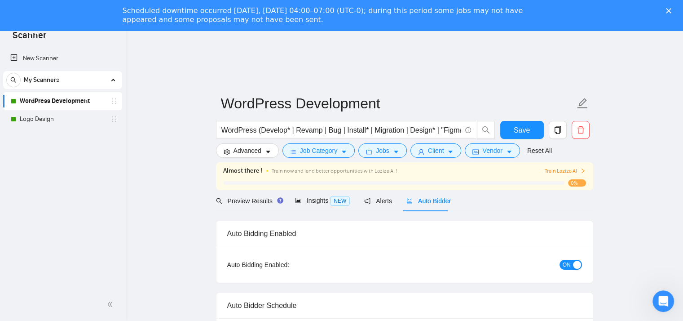
click at [566, 173] on span "Train Laziza AI" at bounding box center [565, 171] width 41 height 9
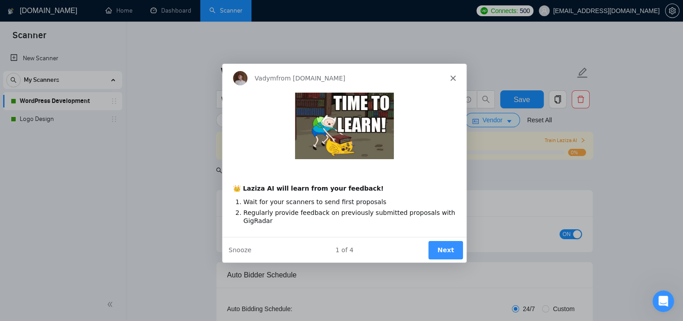
click at [440, 247] on button "Next" at bounding box center [445, 249] width 35 height 18
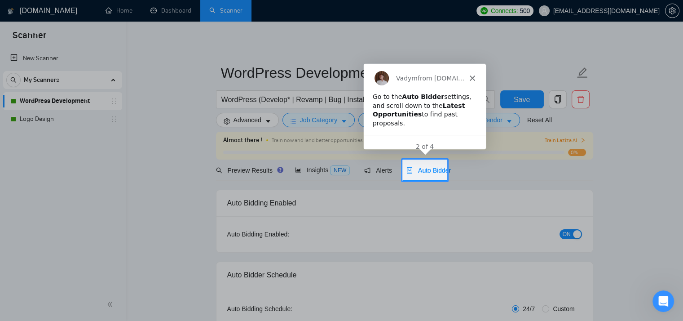
click at [419, 169] on span "Auto Bidder" at bounding box center [429, 170] width 44 height 7
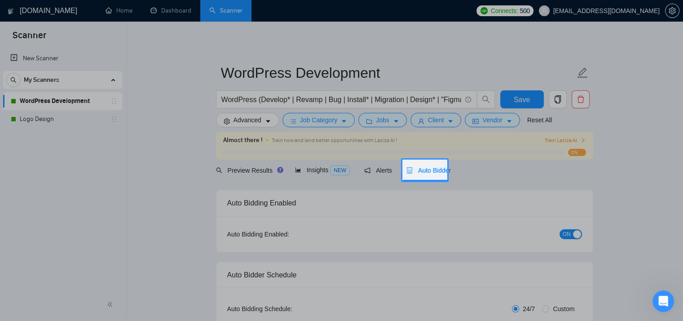
click at [419, 169] on span "Auto Bidder" at bounding box center [429, 170] width 44 height 7
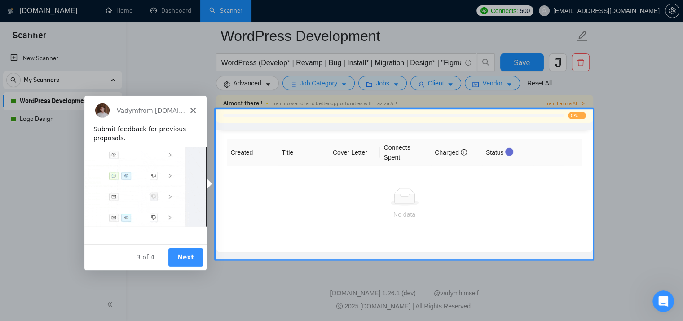
scroll to position [2707, 0]
click at [188, 257] on button "Next" at bounding box center [185, 256] width 35 height 18
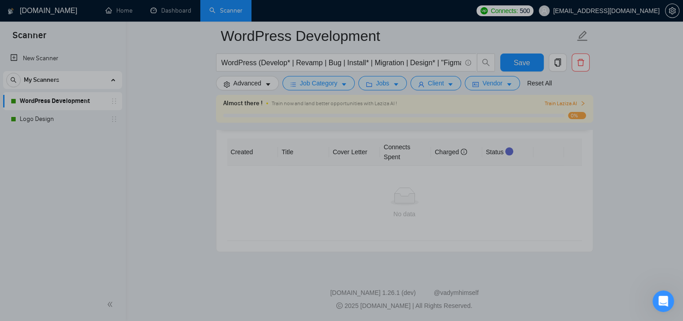
scroll to position [0, 0]
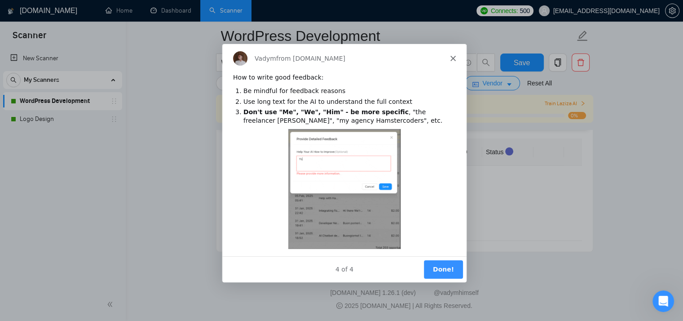
click at [452, 263] on button "Done!" at bounding box center [442, 268] width 39 height 18
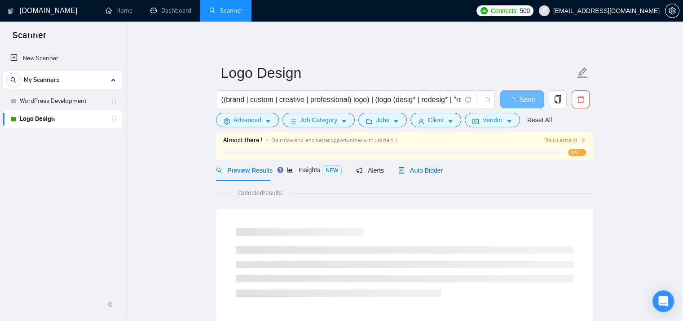
click at [426, 171] on span "Auto Bidder" at bounding box center [421, 170] width 44 height 7
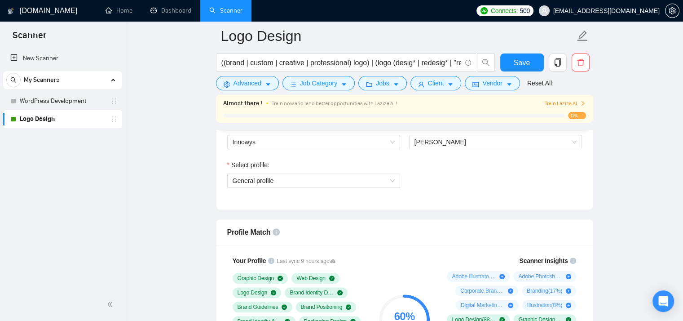
scroll to position [479, 0]
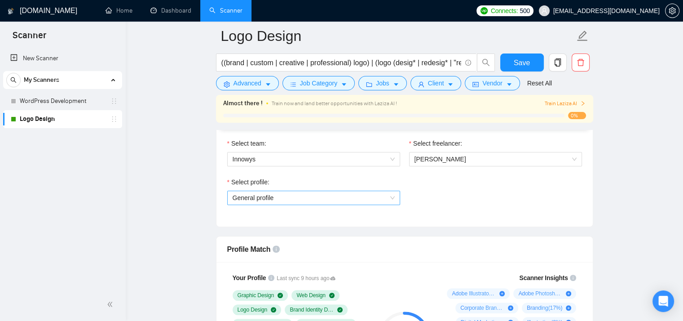
click at [386, 201] on span "General profile" at bounding box center [314, 197] width 162 height 13
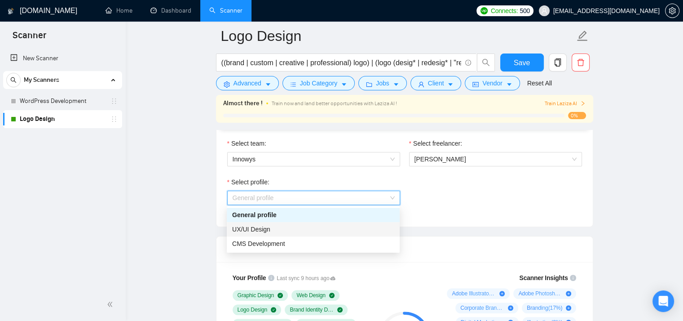
click at [369, 230] on div "UX/UI Design" at bounding box center [313, 229] width 162 height 10
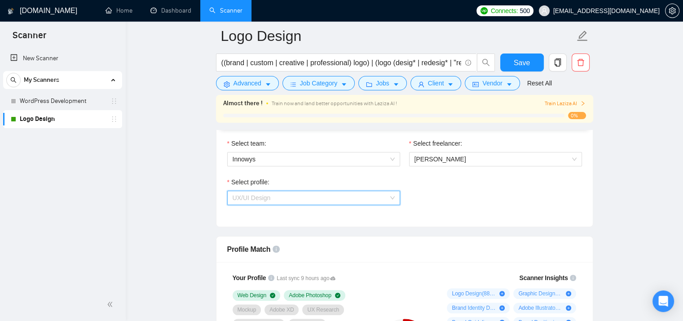
click at [394, 201] on span "UX/UI Design" at bounding box center [314, 197] width 162 height 13
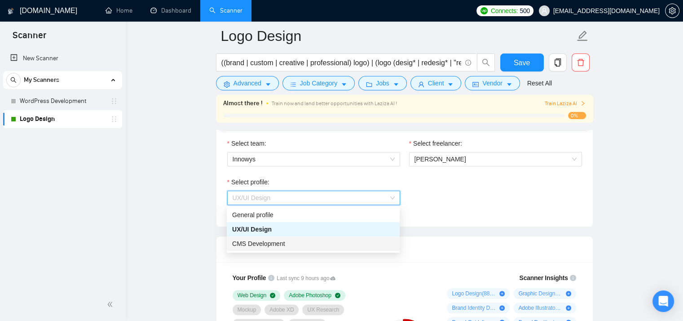
click at [370, 241] on div "CMS Development" at bounding box center [313, 244] width 162 height 10
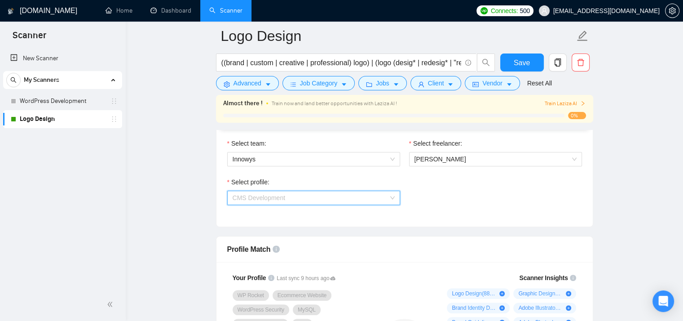
click at [381, 199] on span "CMS Development" at bounding box center [314, 197] width 162 height 13
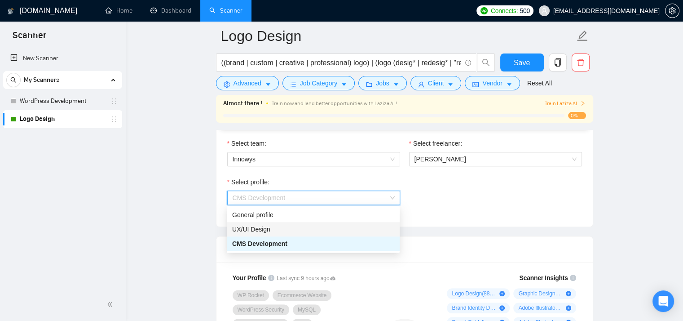
click at [348, 235] on div "UX/UI Design" at bounding box center [313, 229] width 173 height 14
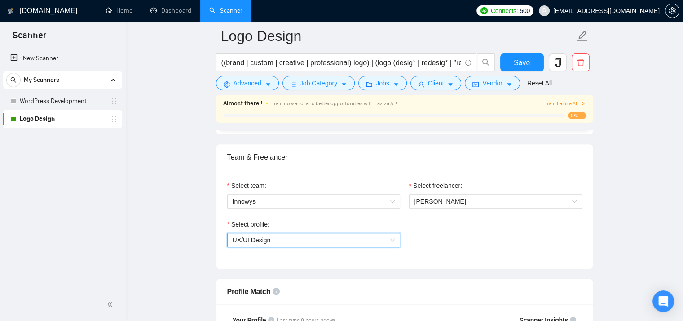
scroll to position [419, 0]
